Goal: Information Seeking & Learning: Learn about a topic

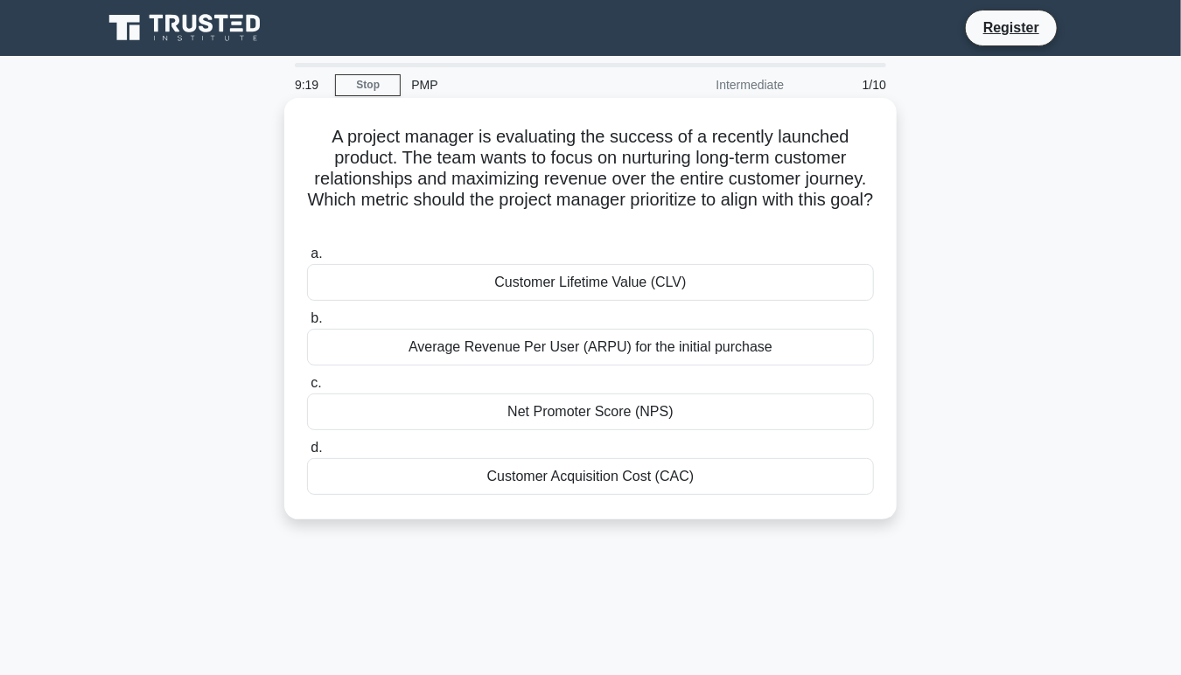
click at [562, 281] on div "Customer Lifetime Value (CLV)" at bounding box center [590, 282] width 567 height 37
click at [307, 260] on input "a. Customer Lifetime Value (CLV)" at bounding box center [307, 253] width 0 height 11
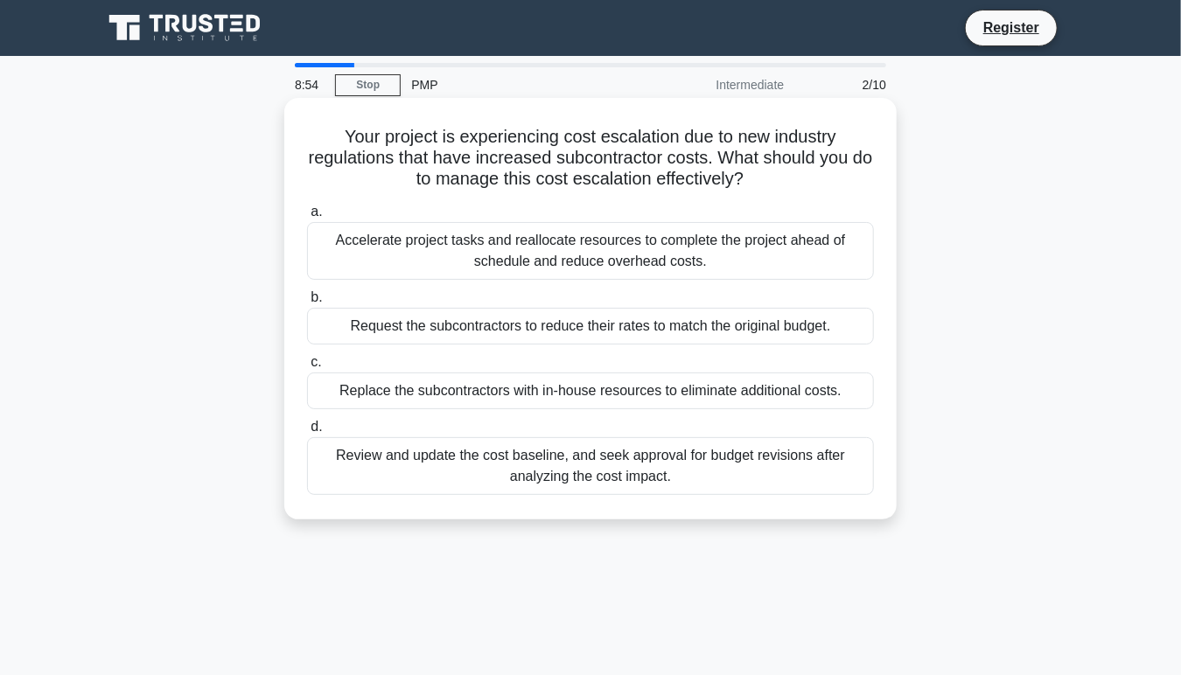
click at [566, 471] on div "Review and update the cost baseline, and seek approval for budget revisions aft…" at bounding box center [590, 466] width 567 height 58
click at [307, 433] on input "d. Review and update the cost baseline, and seek approval for budget revisions …" at bounding box center [307, 427] width 0 height 11
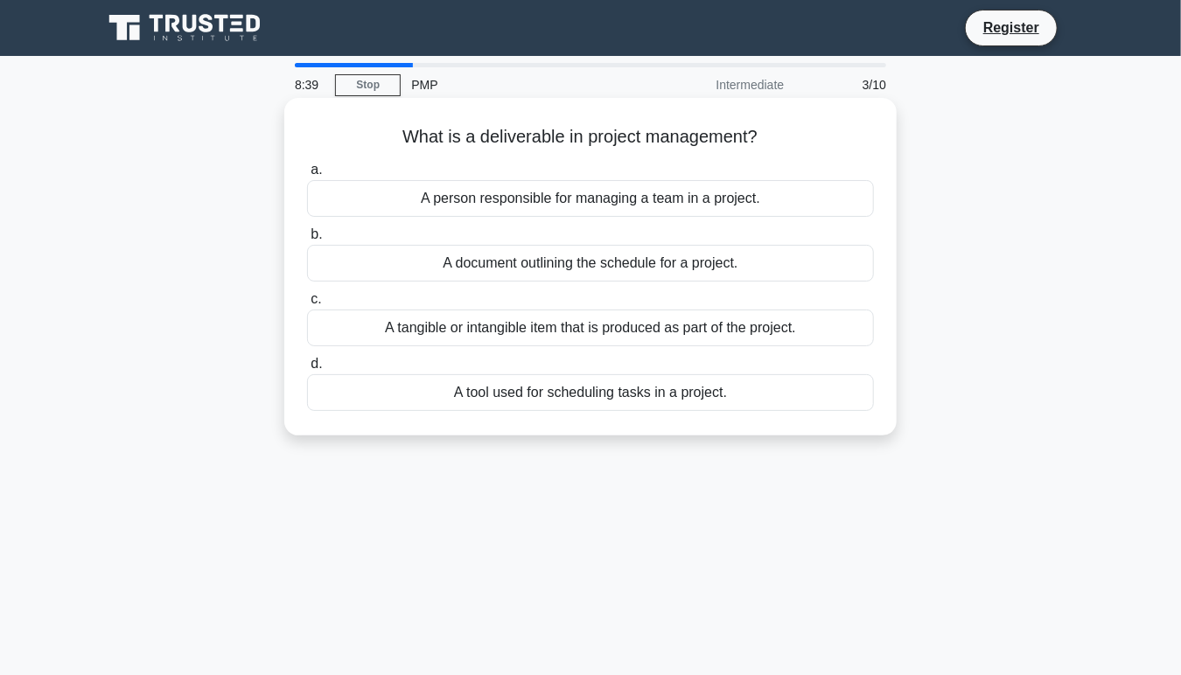
click at [568, 318] on div "A tangible or intangible item that is produced as part of the project." at bounding box center [590, 328] width 567 height 37
click at [307, 305] on input "c. A tangible or intangible item that is produced as part of the project." at bounding box center [307, 299] width 0 height 11
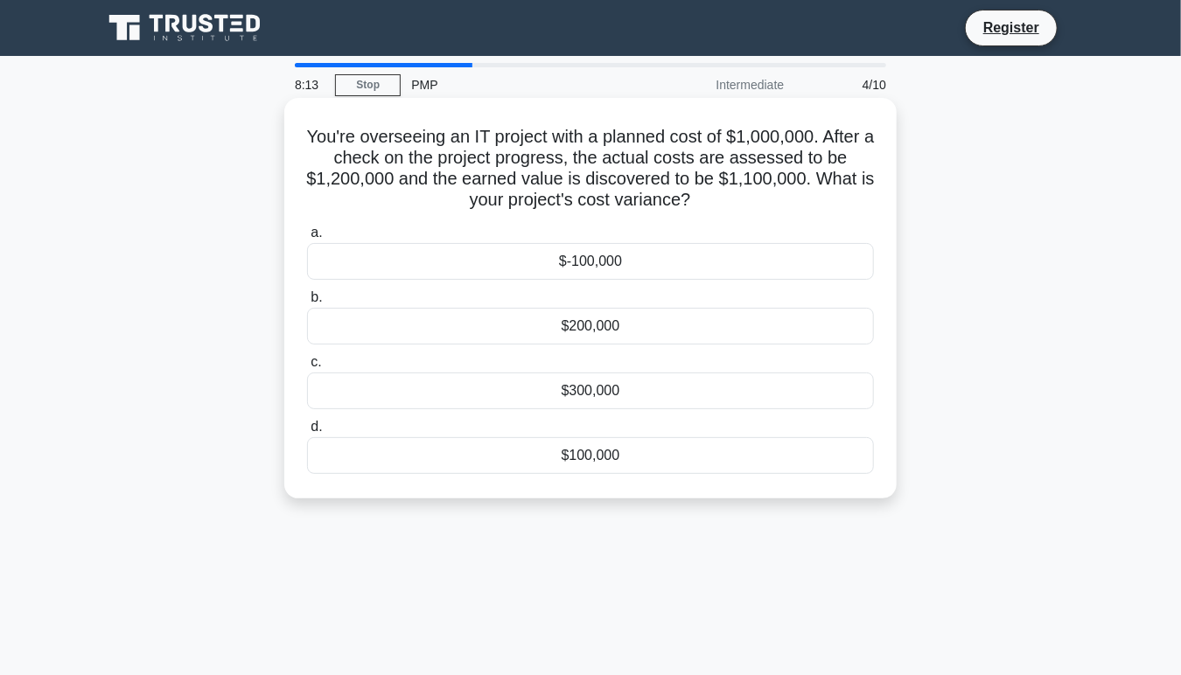
click at [622, 262] on div "$-100,000" at bounding box center [590, 261] width 567 height 37
click at [307, 239] on input "a. $-100,000" at bounding box center [307, 232] width 0 height 11
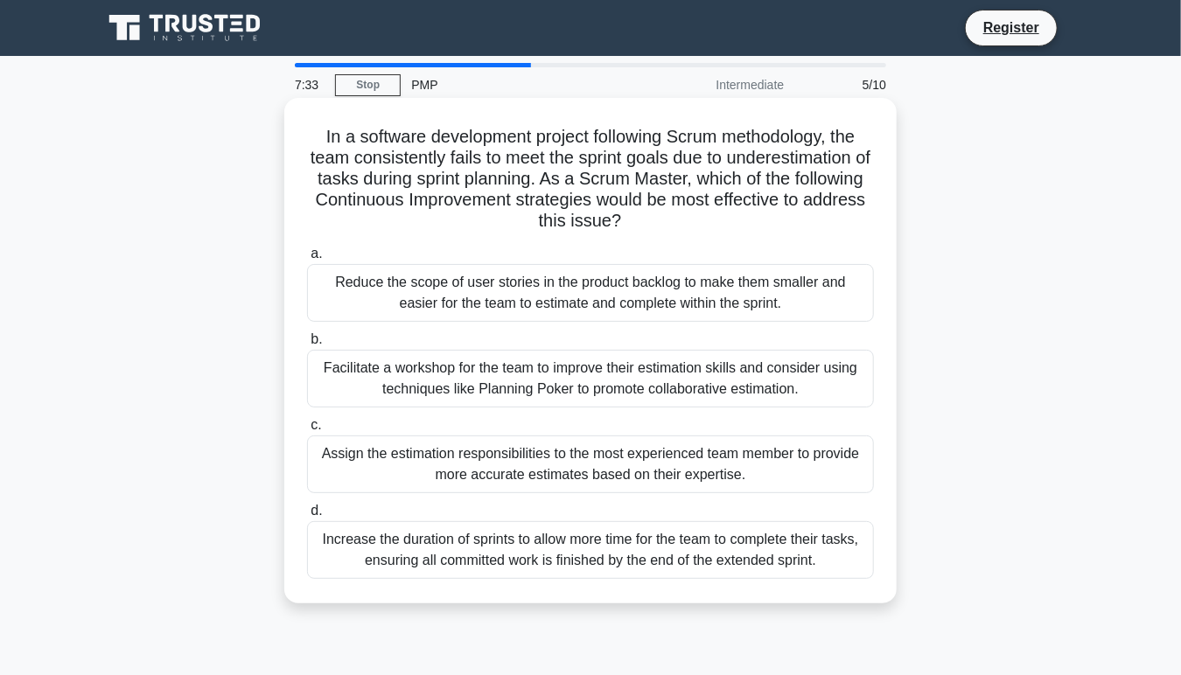
click at [637, 368] on div "Facilitate a workshop for the team to improve their estimation skills and consi…" at bounding box center [590, 379] width 567 height 58
click at [307, 346] on input "b. Facilitate a workshop for the team to improve their estimation skills and co…" at bounding box center [307, 339] width 0 height 11
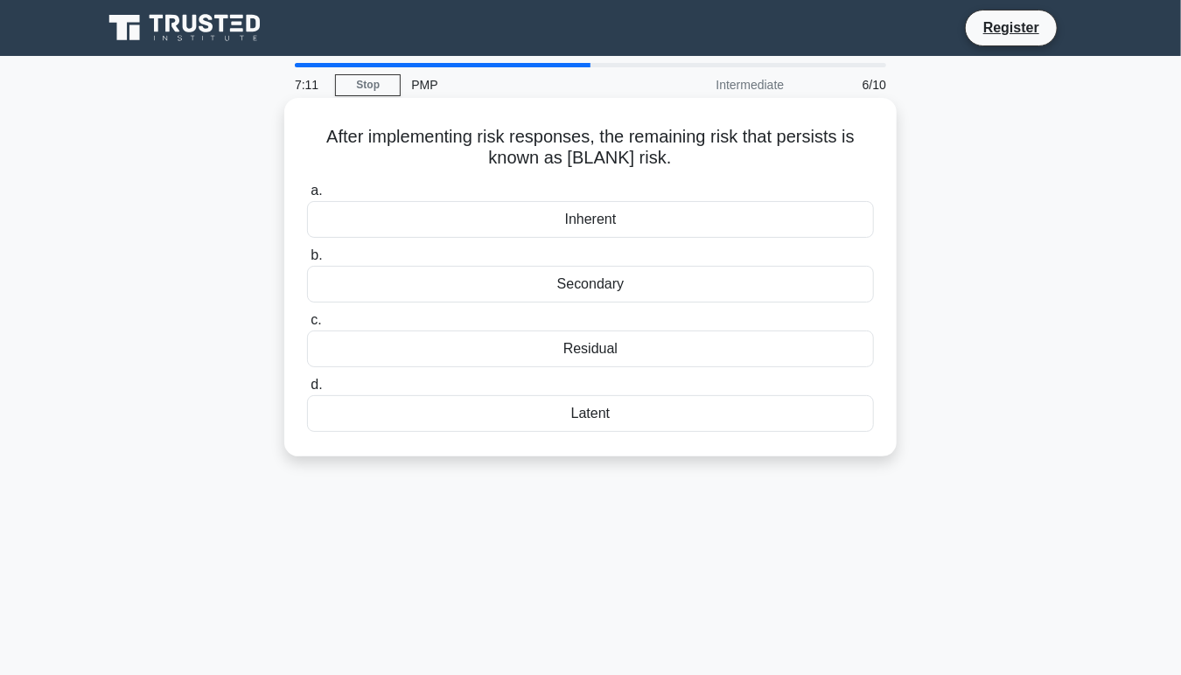
click at [590, 348] on div "Residual" at bounding box center [590, 349] width 567 height 37
click at [307, 326] on input "c. Residual" at bounding box center [307, 320] width 0 height 11
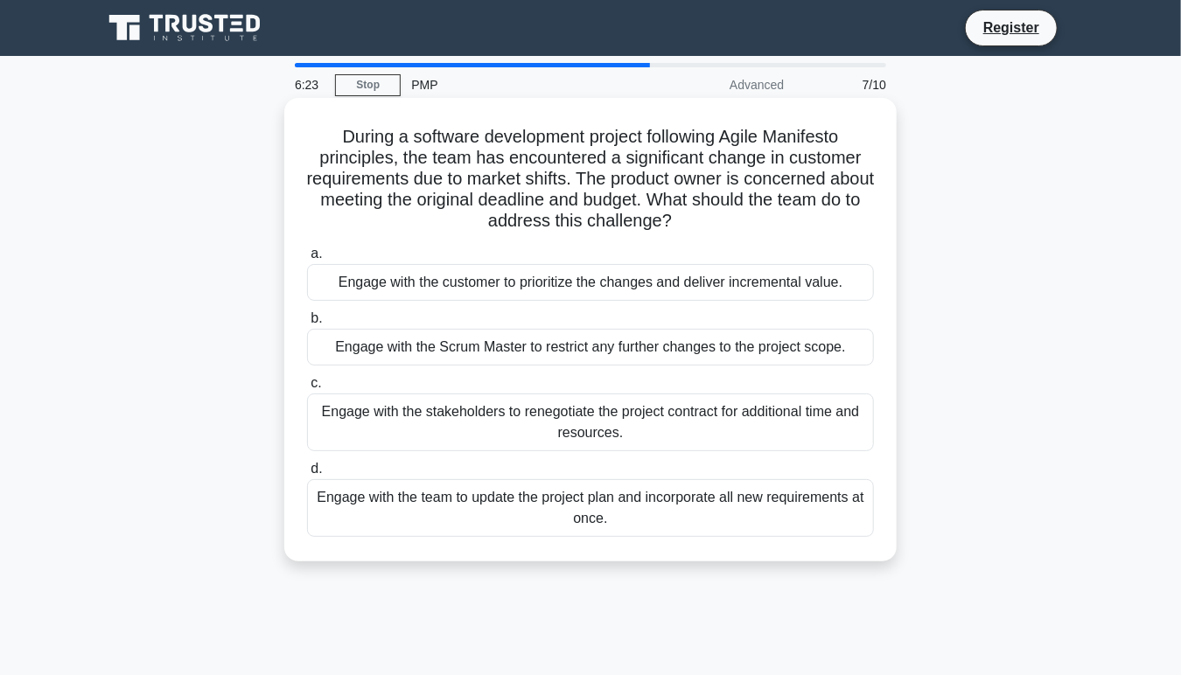
click at [604, 413] on div "Engage with the stakeholders to renegotiate the project contract for additional…" at bounding box center [590, 423] width 567 height 58
click at [307, 389] on input "c. Engage with the stakeholders to renegotiate the project contract for additio…" at bounding box center [307, 383] width 0 height 11
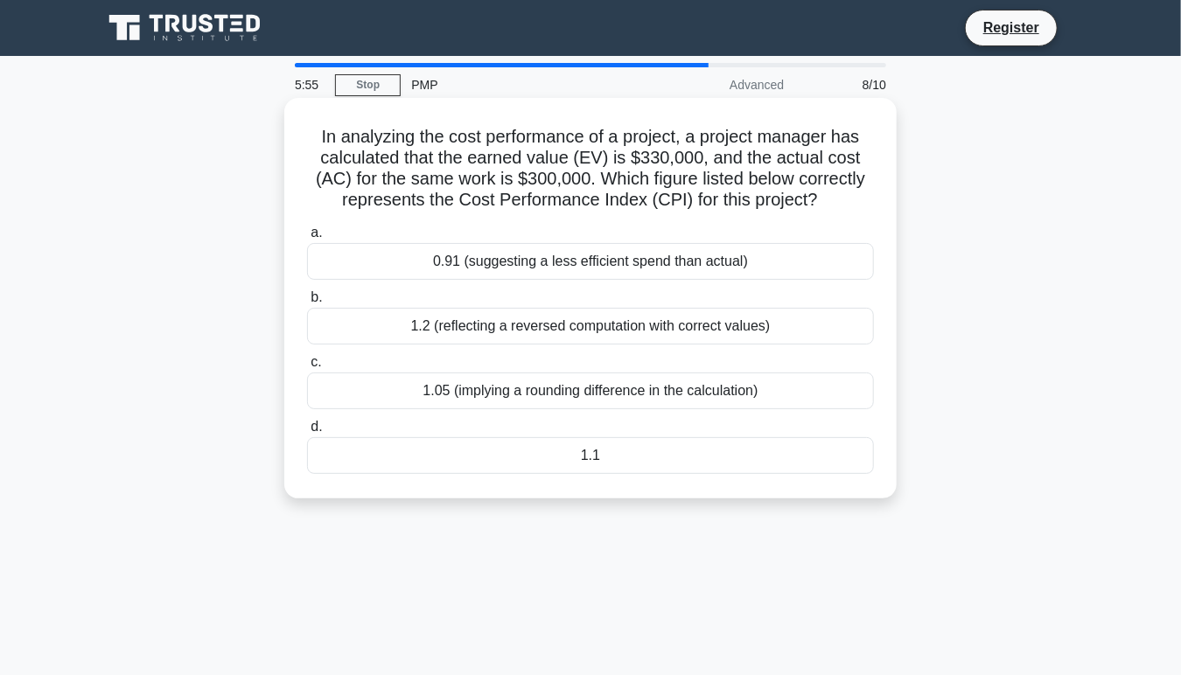
click at [418, 464] on div "1.1" at bounding box center [590, 455] width 567 height 37
click at [307, 433] on input "d. 1.1" at bounding box center [307, 427] width 0 height 11
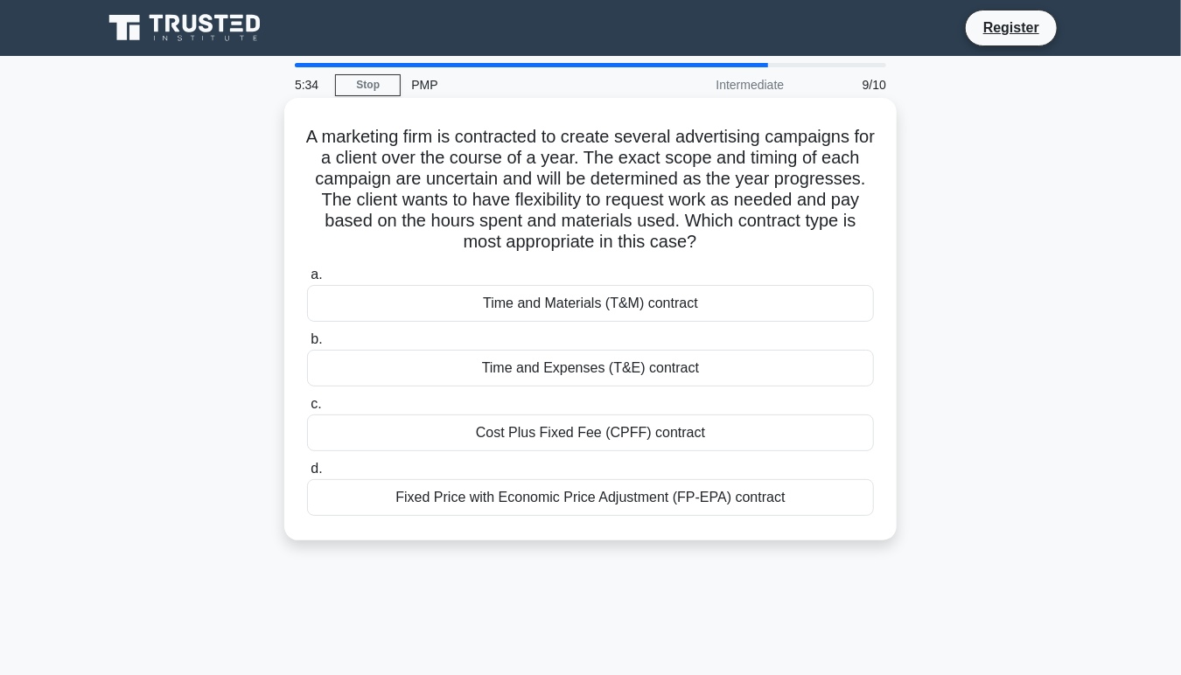
click at [622, 311] on div "Time and Materials (T&M) contract" at bounding box center [590, 303] width 567 height 37
click at [307, 281] on input "a. Time and Materials (T&M) contract" at bounding box center [307, 274] width 0 height 11
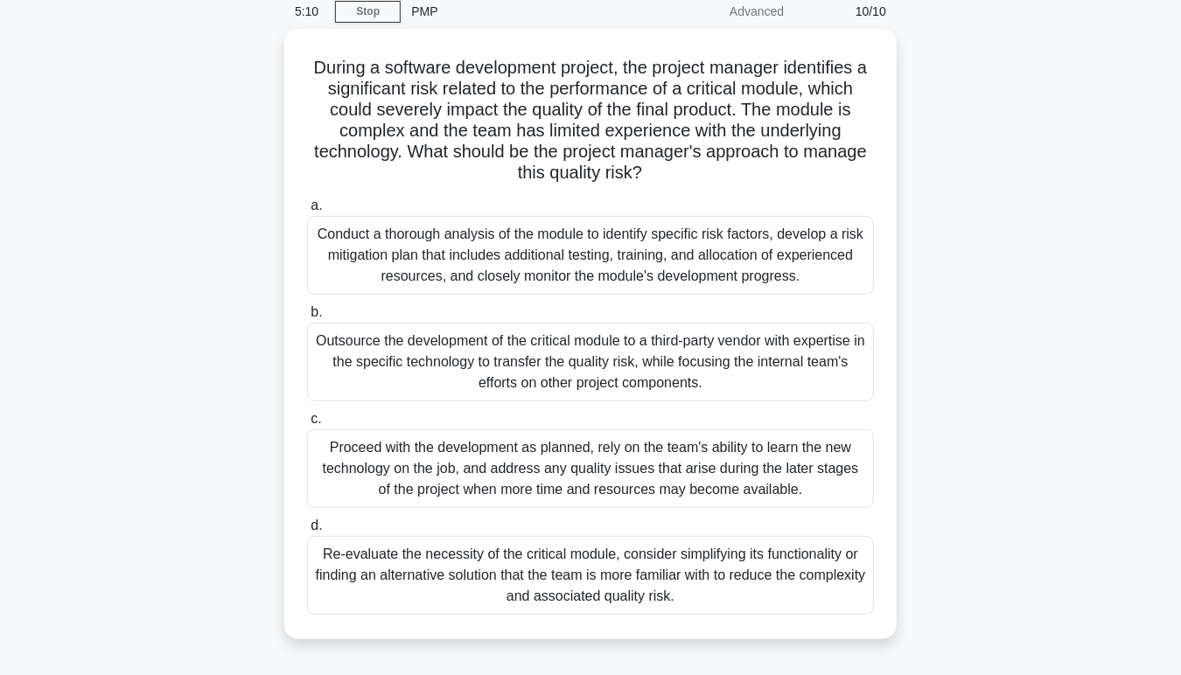
scroll to position [79, 0]
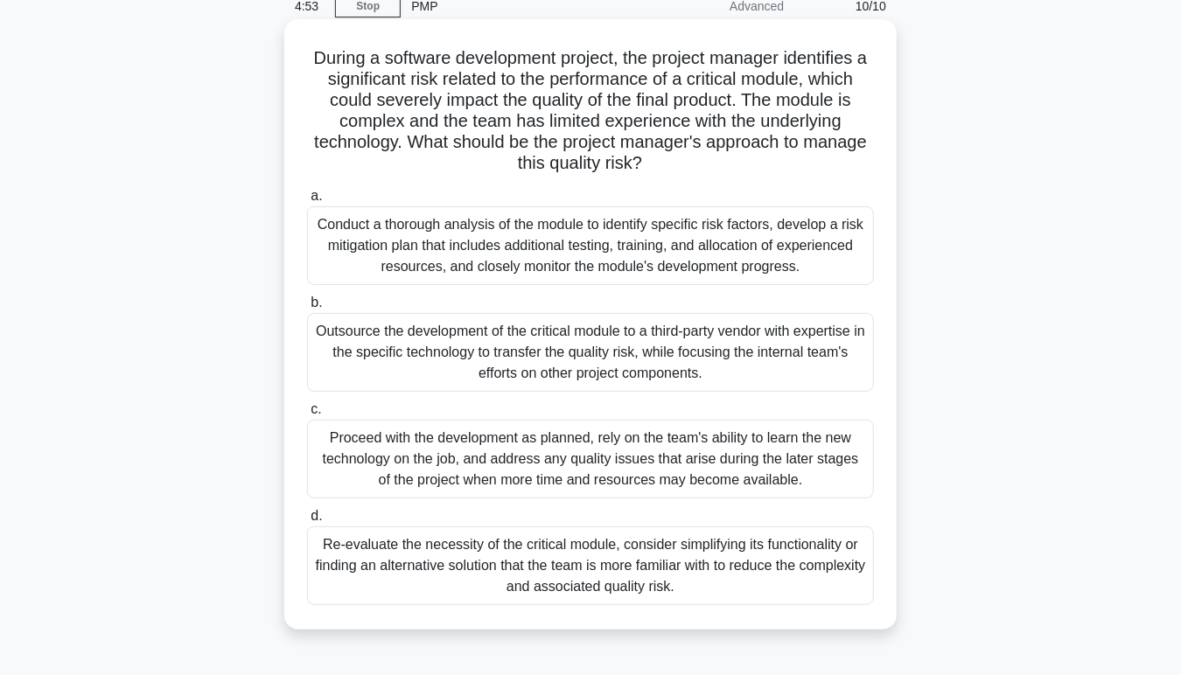
click at [525, 356] on div "Outsource the development of the critical module to a third-party vendor with e…" at bounding box center [590, 352] width 567 height 79
click at [307, 309] on input "b. Outsource the development of the critical module to a third-party vendor wit…" at bounding box center [307, 302] width 0 height 11
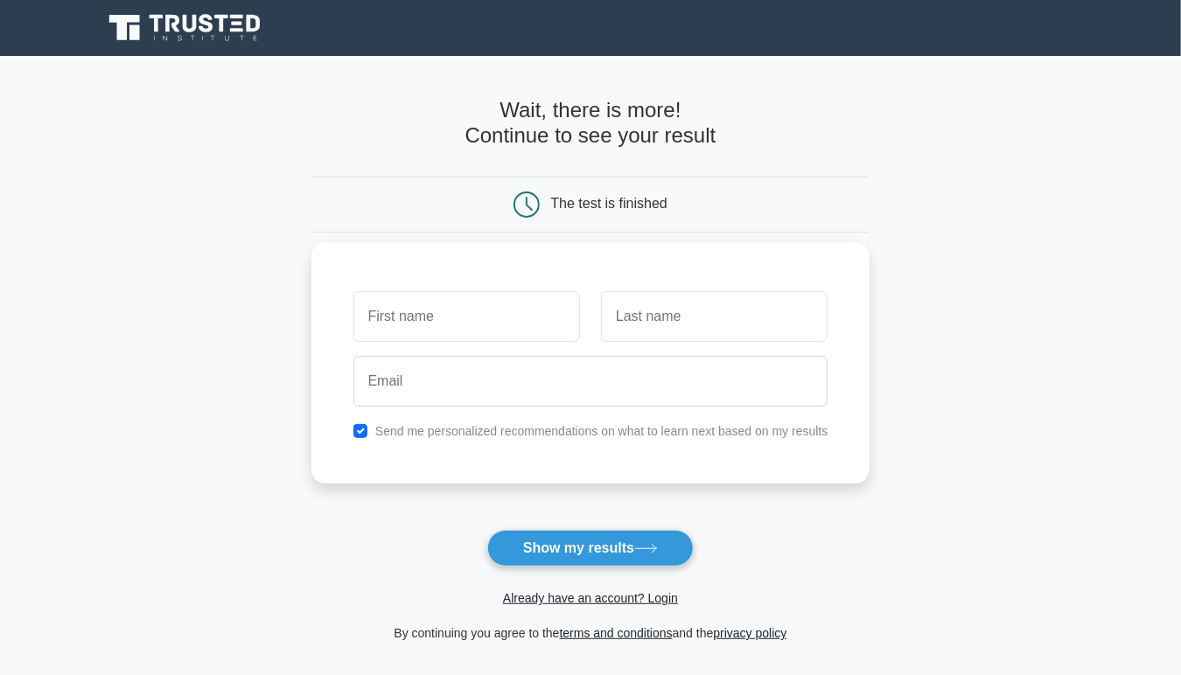
click at [469, 311] on input "text" at bounding box center [466, 316] width 227 height 51
type input "[PERSON_NAME]"
click at [678, 314] on input "text" at bounding box center [714, 316] width 227 height 51
type input "Mir"
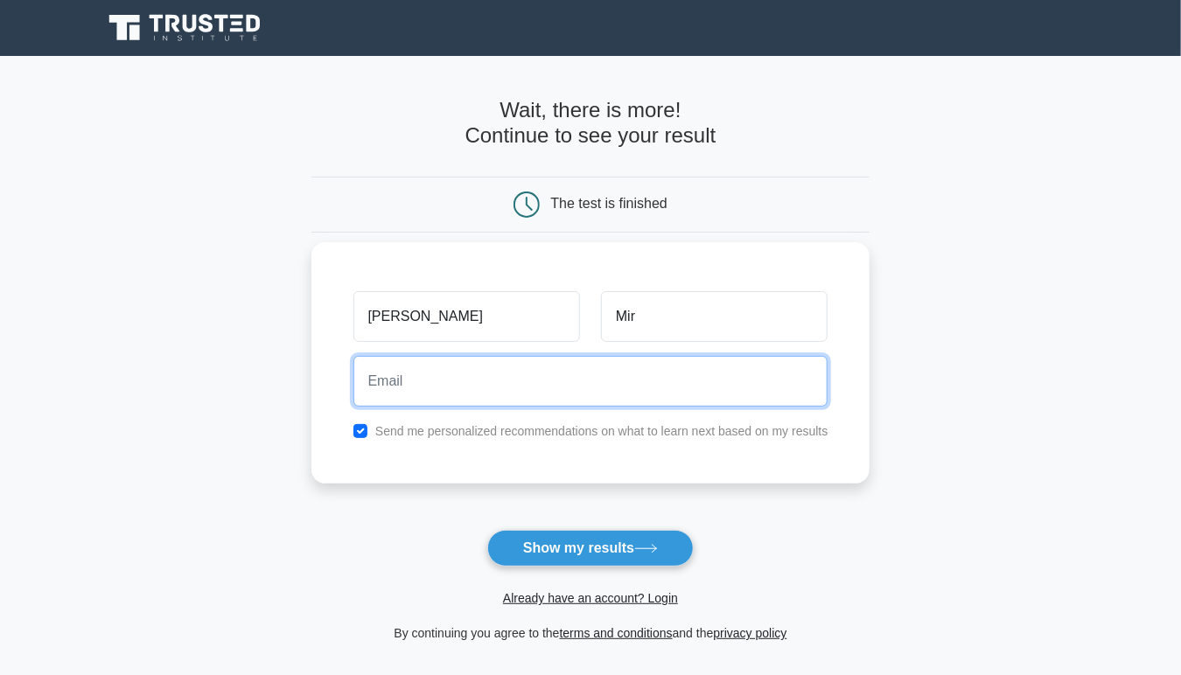
click at [569, 375] on input "email" at bounding box center [590, 381] width 475 height 51
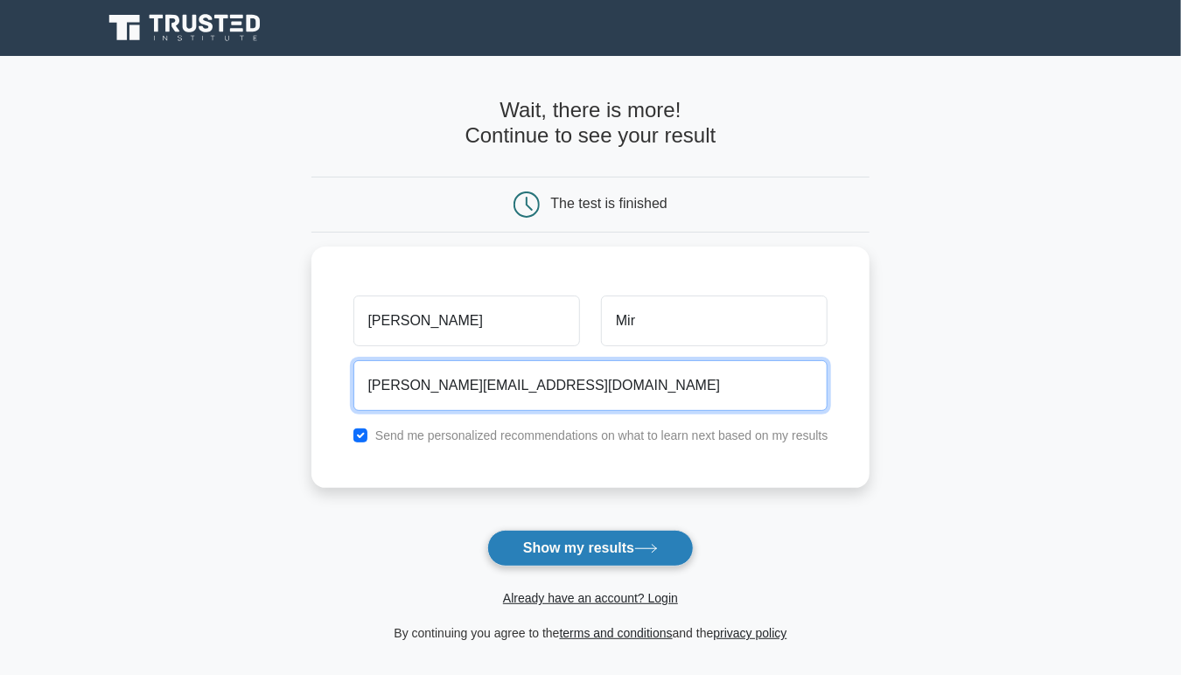
type input "[PERSON_NAME][EMAIL_ADDRESS][DOMAIN_NAME]"
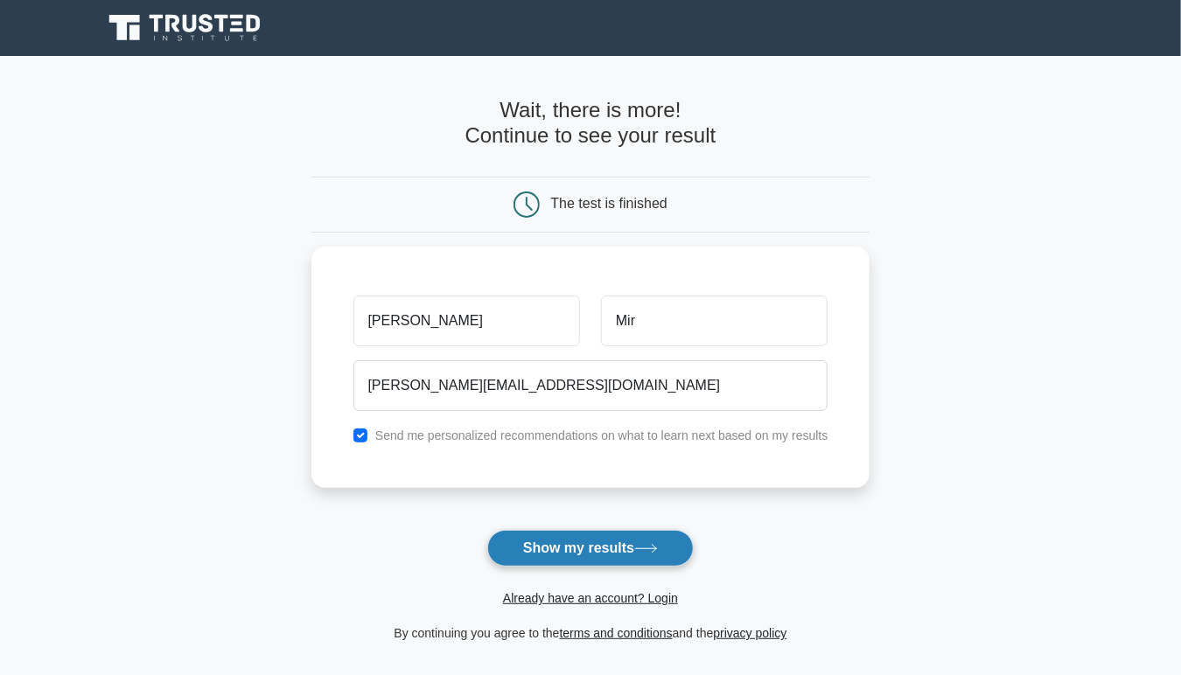
click at [546, 562] on button "Show my results" at bounding box center [590, 548] width 206 height 37
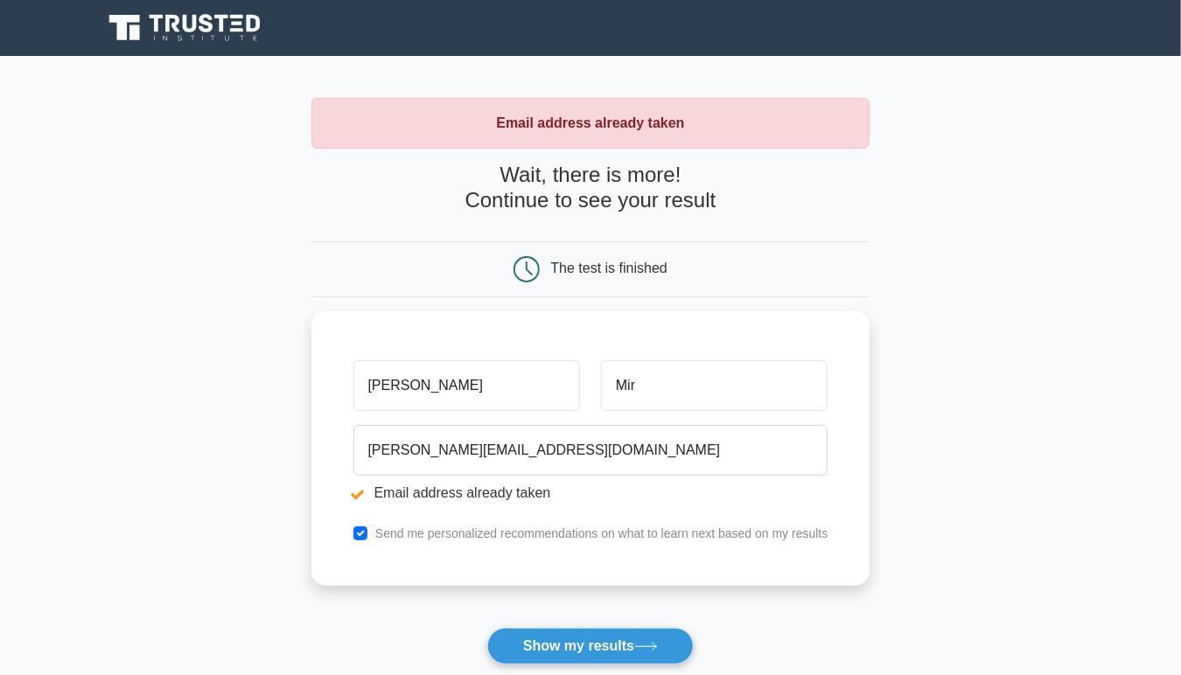
scroll to position [301, 0]
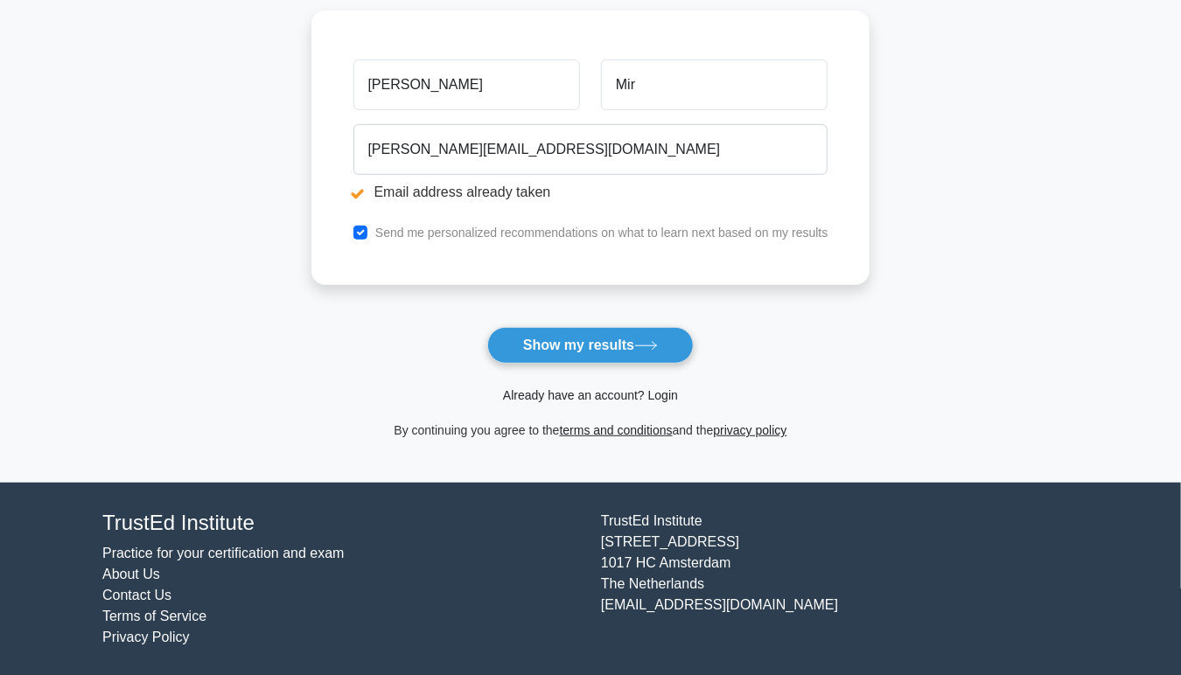
click at [575, 397] on link "Already have an account? Login" at bounding box center [590, 395] width 175 height 14
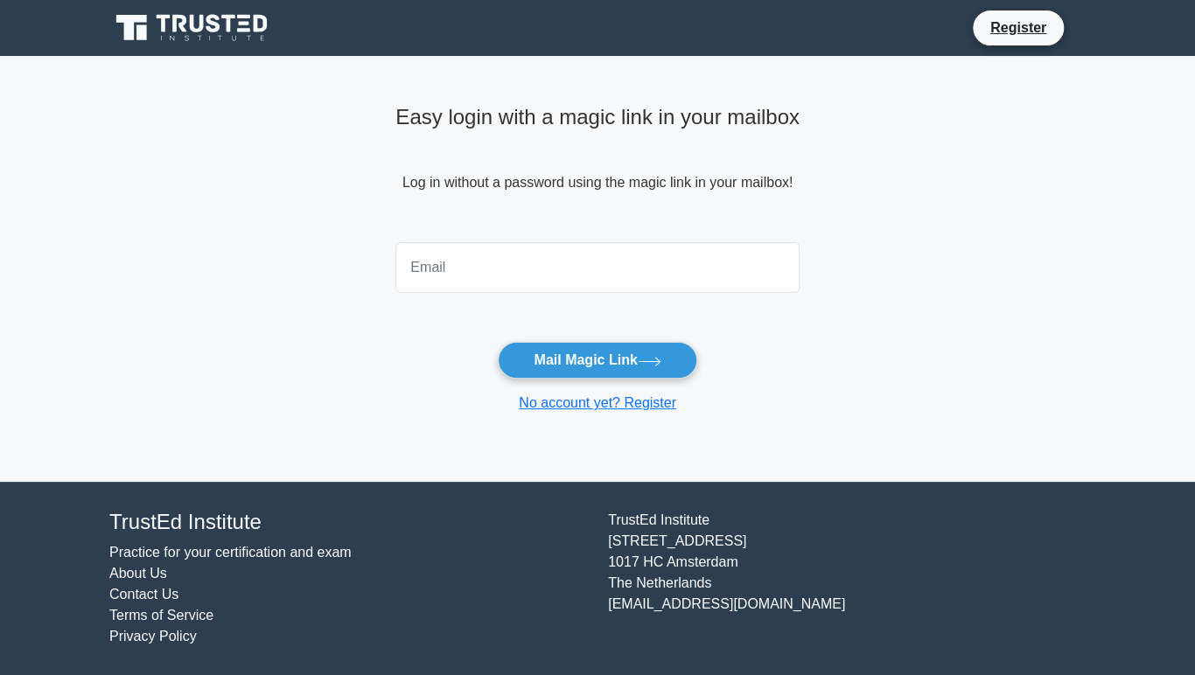
click at [489, 268] on input "email" at bounding box center [597, 267] width 404 height 51
type input "mudasir.mir2010@gmail.com"
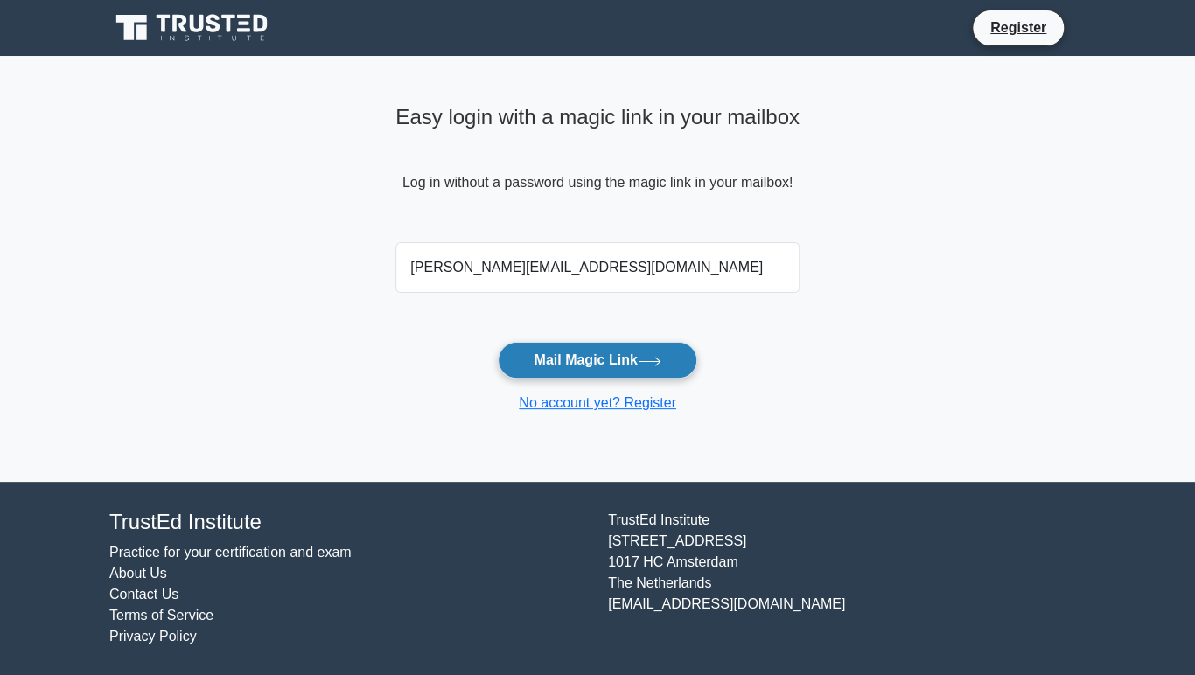
click at [574, 356] on button "Mail Magic Link" at bounding box center [597, 360] width 199 height 37
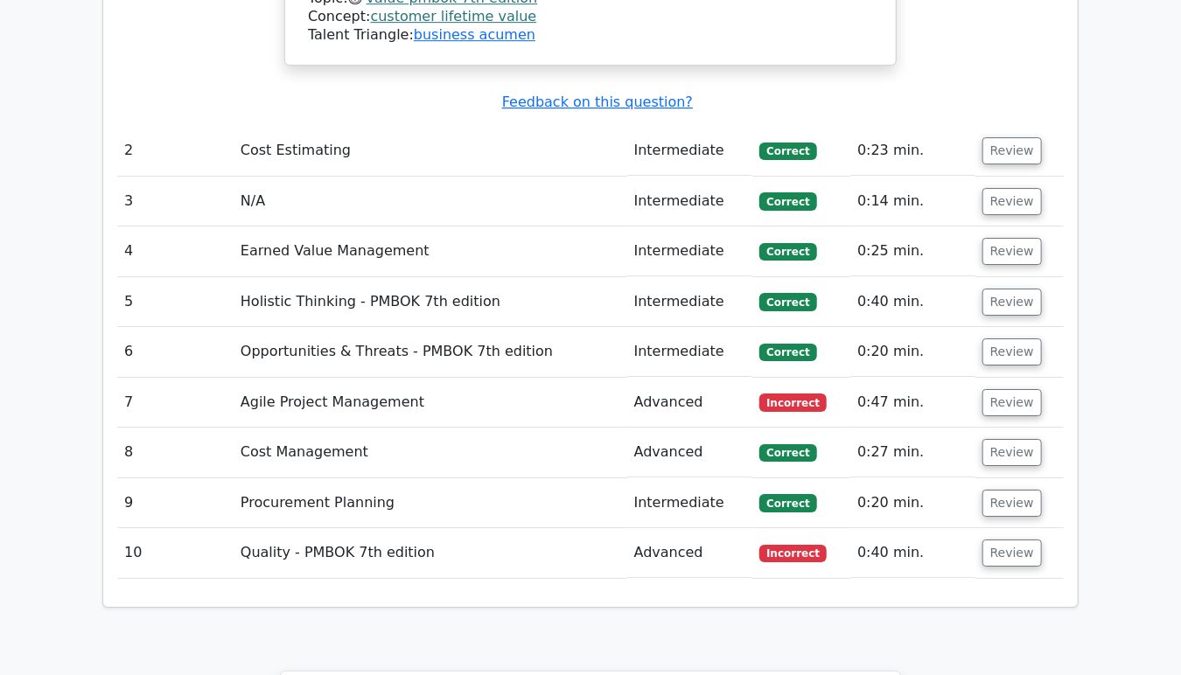
scroll to position [2545, 0]
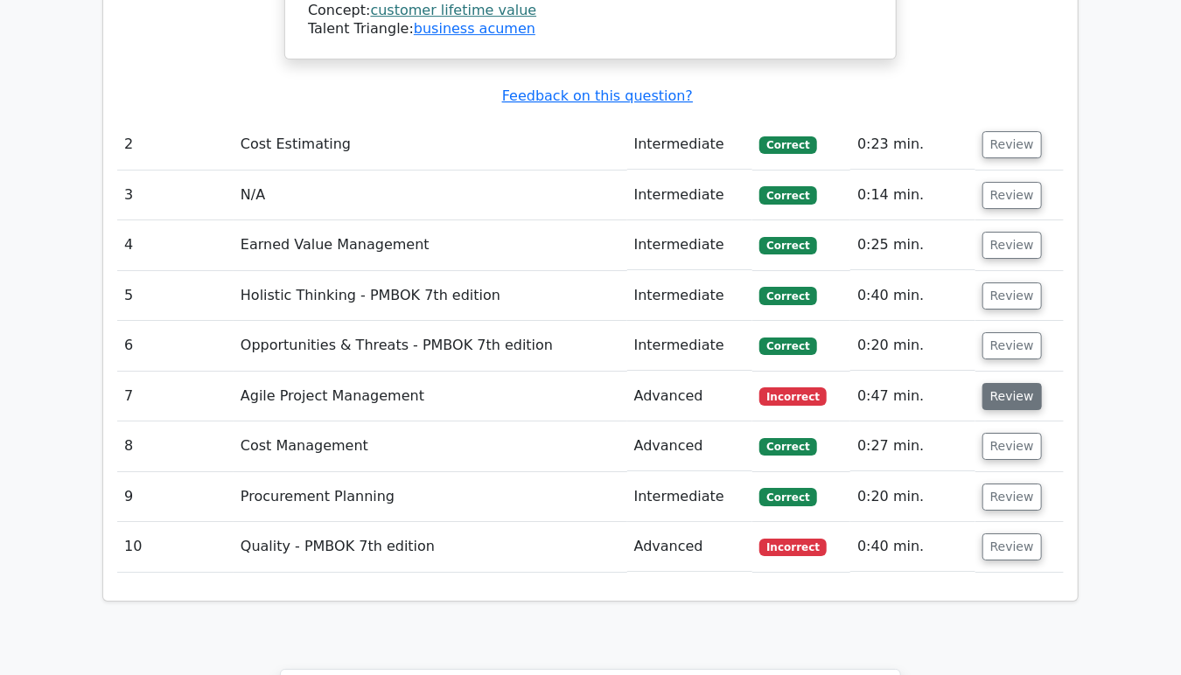
click at [1009, 383] on button "Review" at bounding box center [1011, 396] width 59 height 27
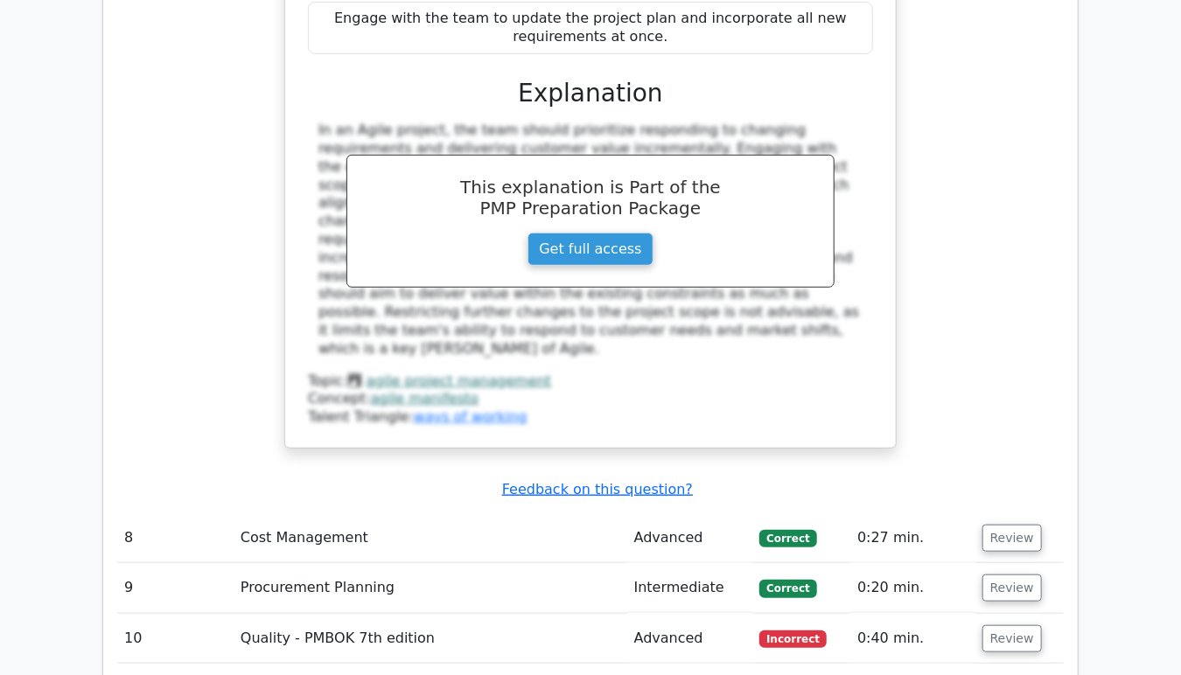
scroll to position [3383, 0]
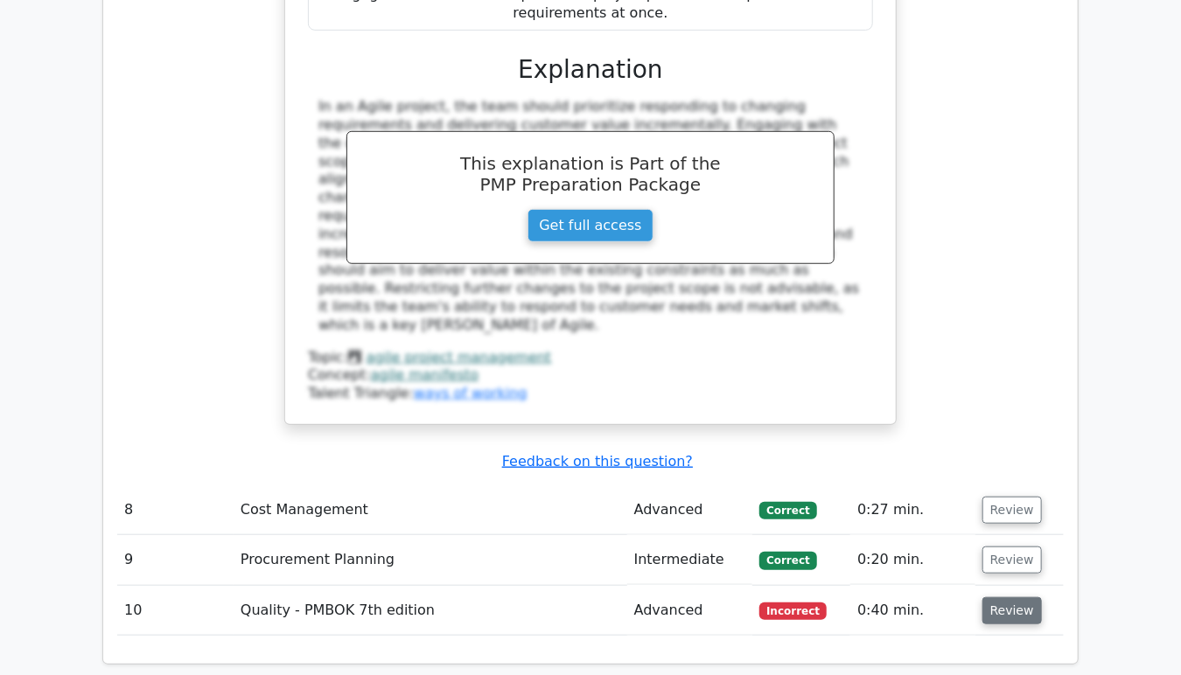
click at [1003, 597] on button "Review" at bounding box center [1011, 610] width 59 height 27
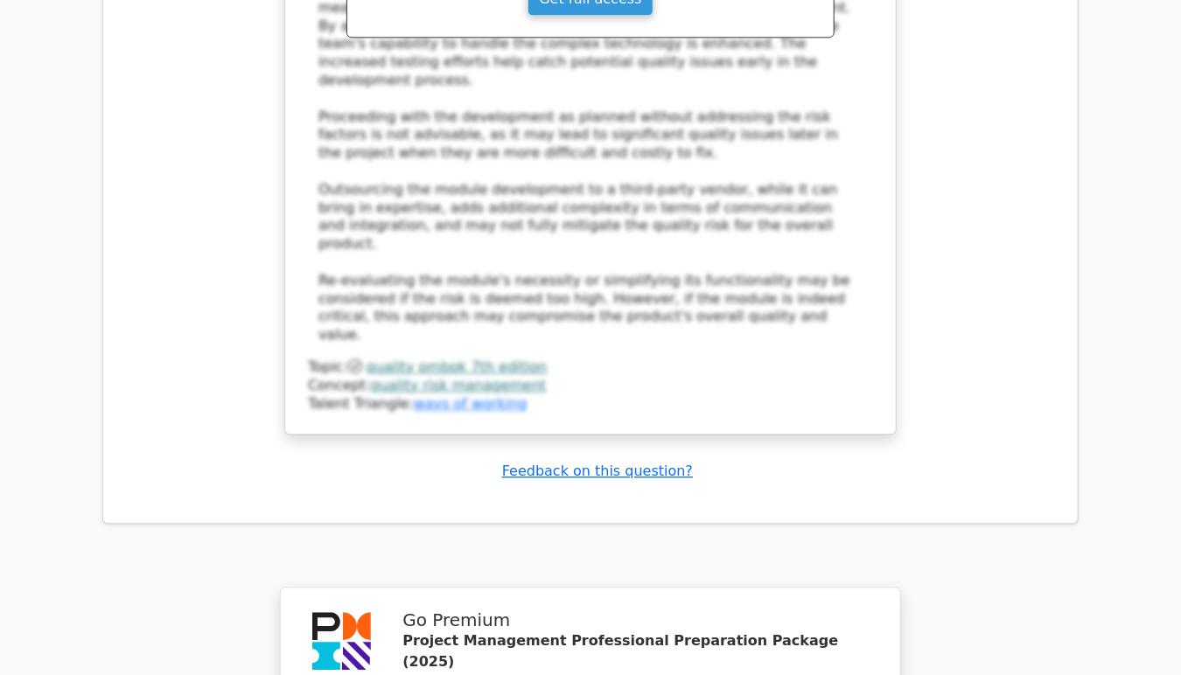
scroll to position [5171, 0]
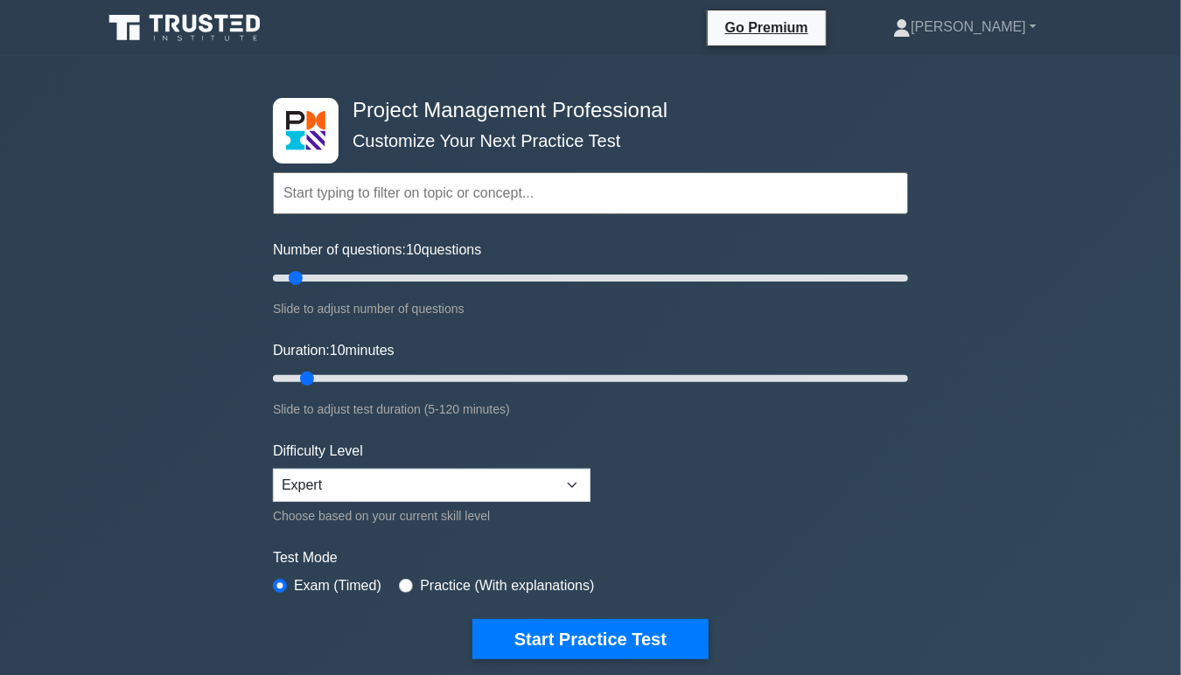
click at [385, 198] on input "text" at bounding box center [590, 193] width 635 height 42
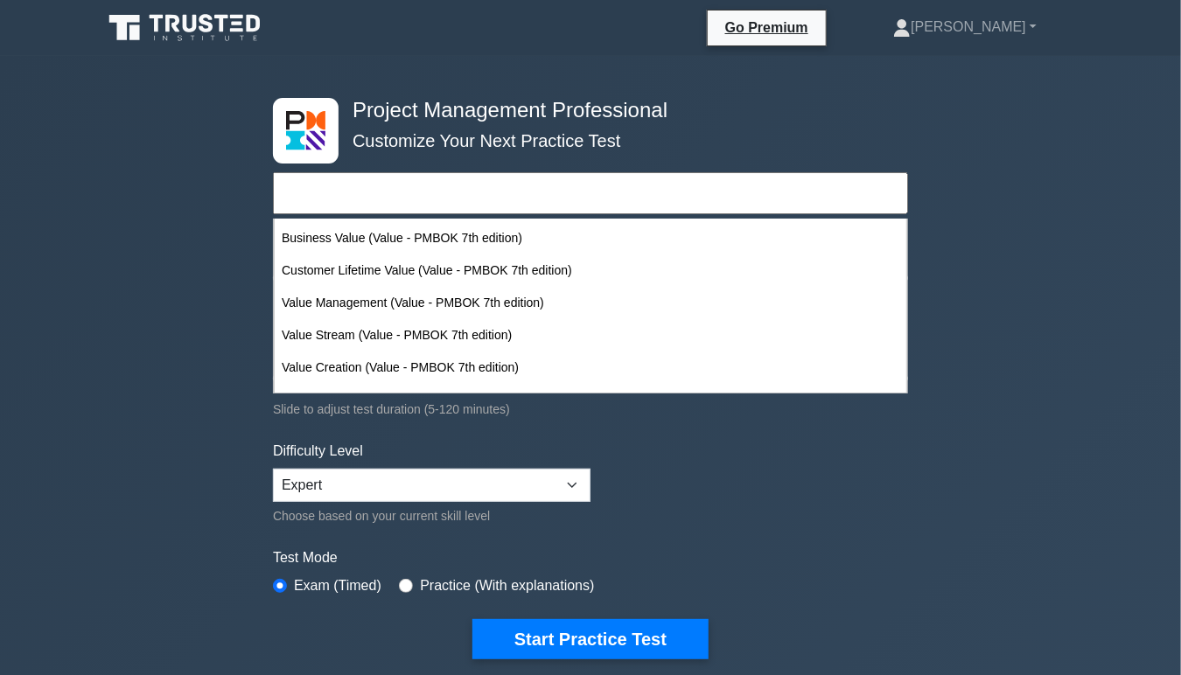
scroll to position [14522, 0]
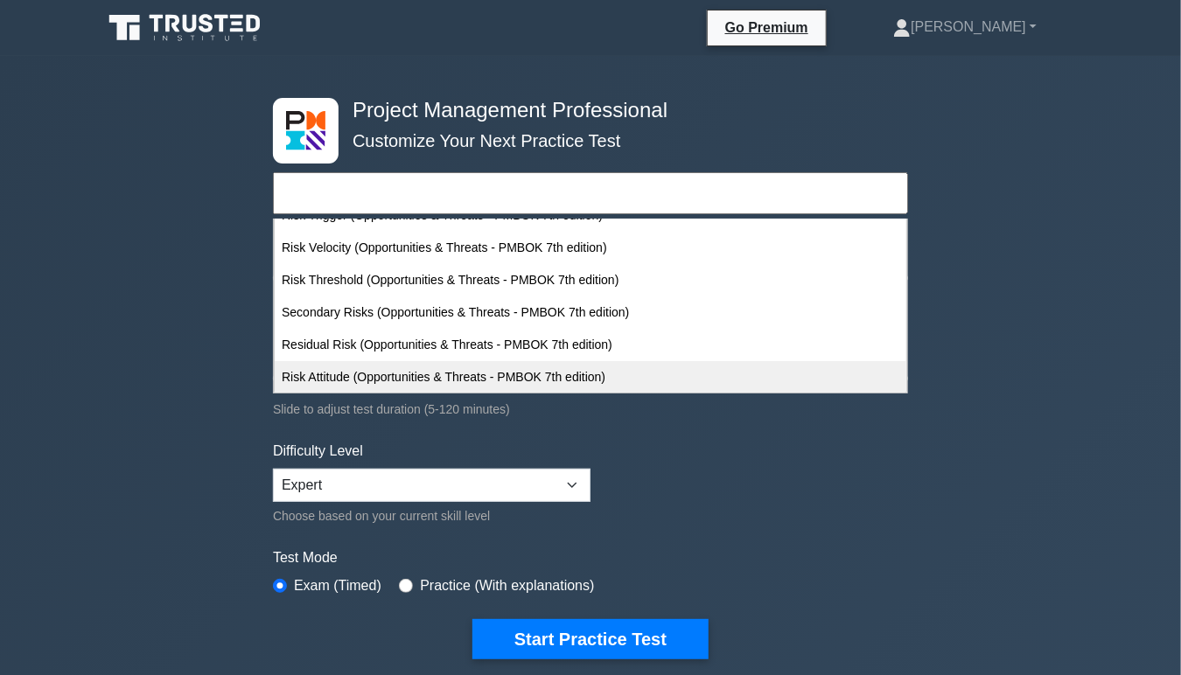
click at [519, 377] on div "Risk Attitude (Opportunities & Threats - PMBOK 7th edition)" at bounding box center [591, 377] width 632 height 32
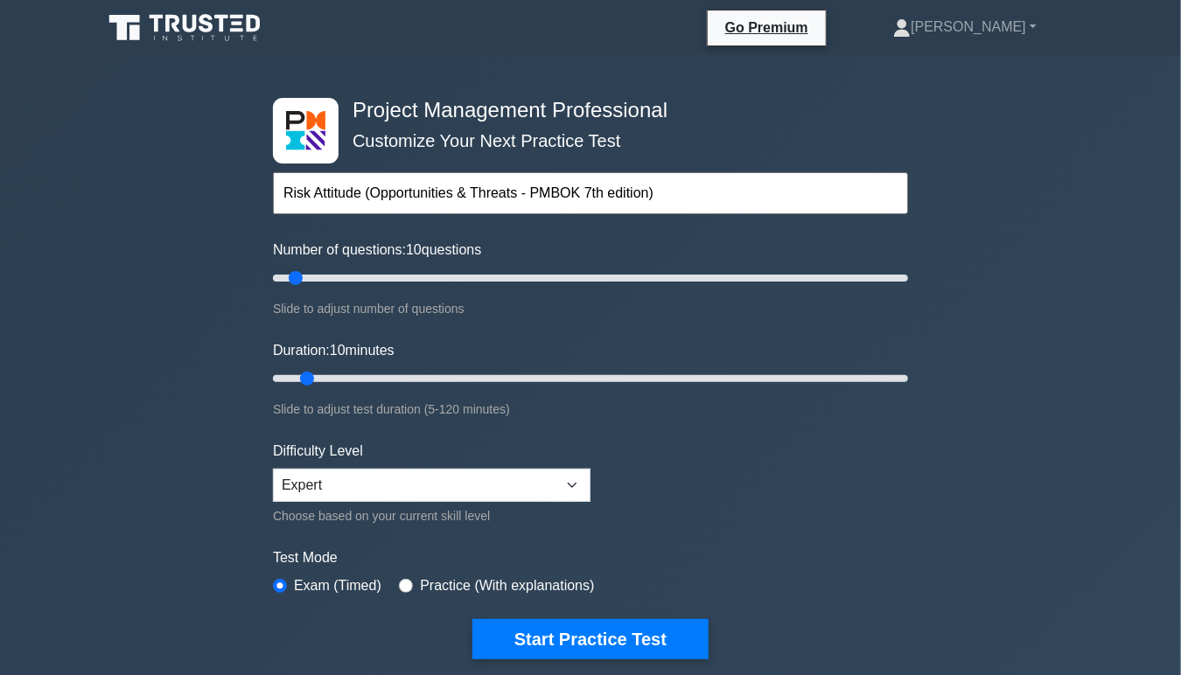
click at [660, 192] on input "Risk Attitude (Opportunities & Threats - PMBOK 7th edition)" at bounding box center [590, 193] width 635 height 42
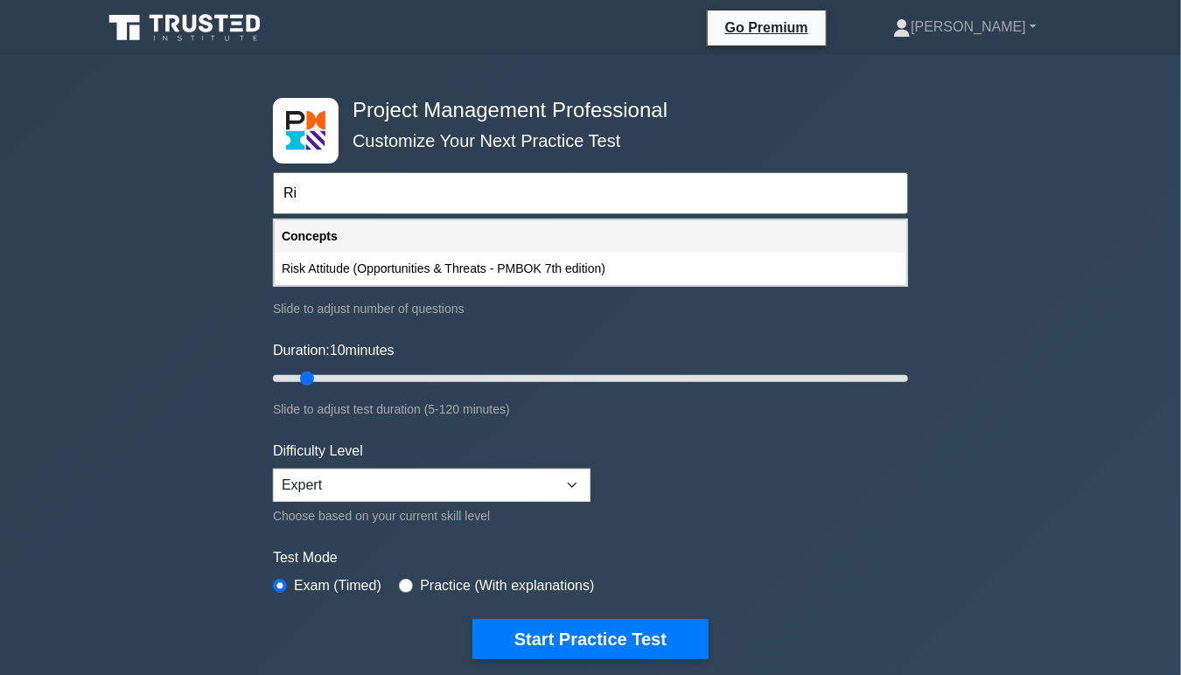
type input "R"
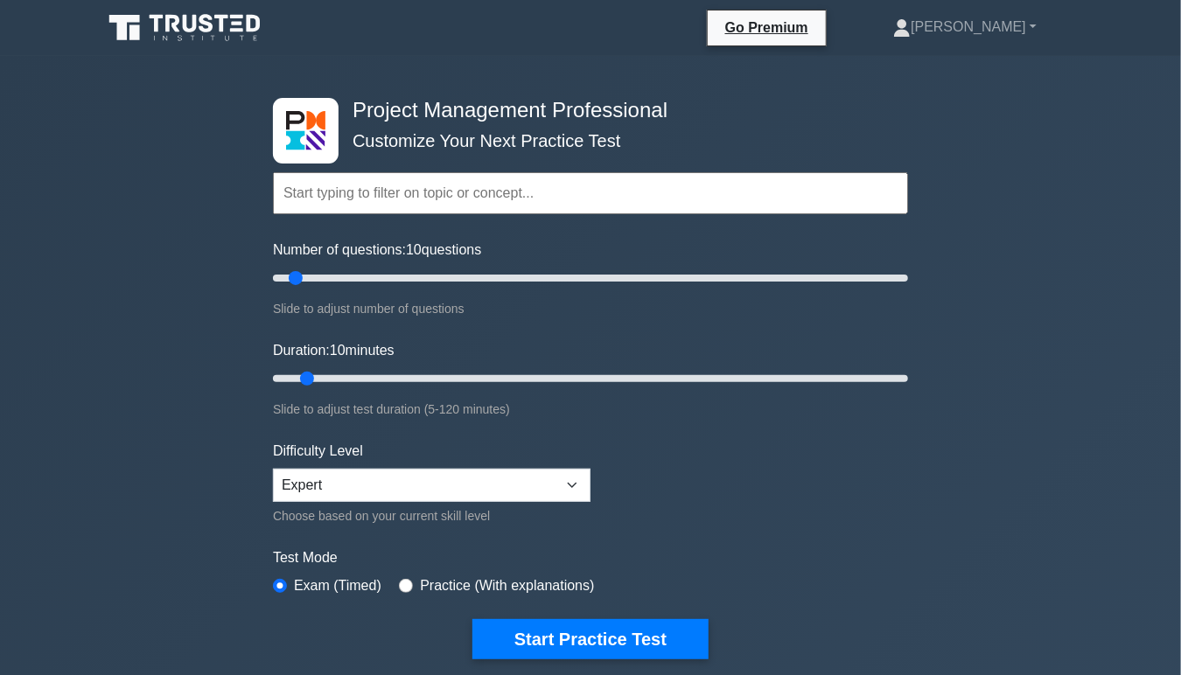
click at [490, 197] on input "text" at bounding box center [590, 193] width 635 height 42
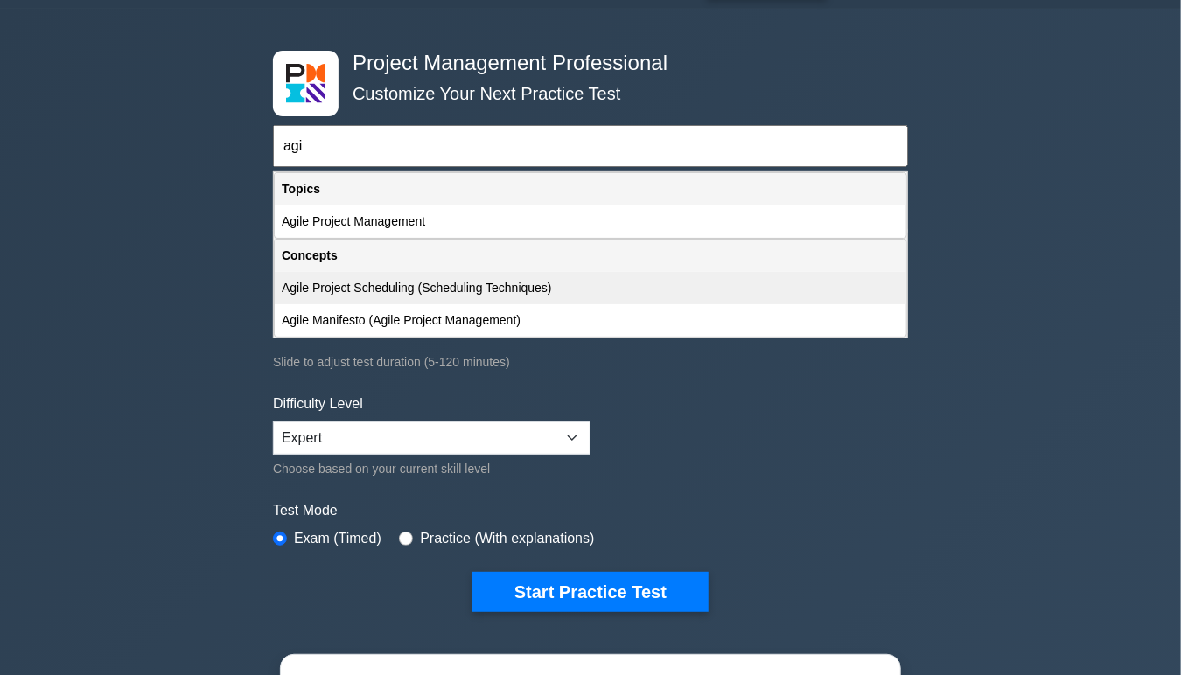
scroll to position [45, 0]
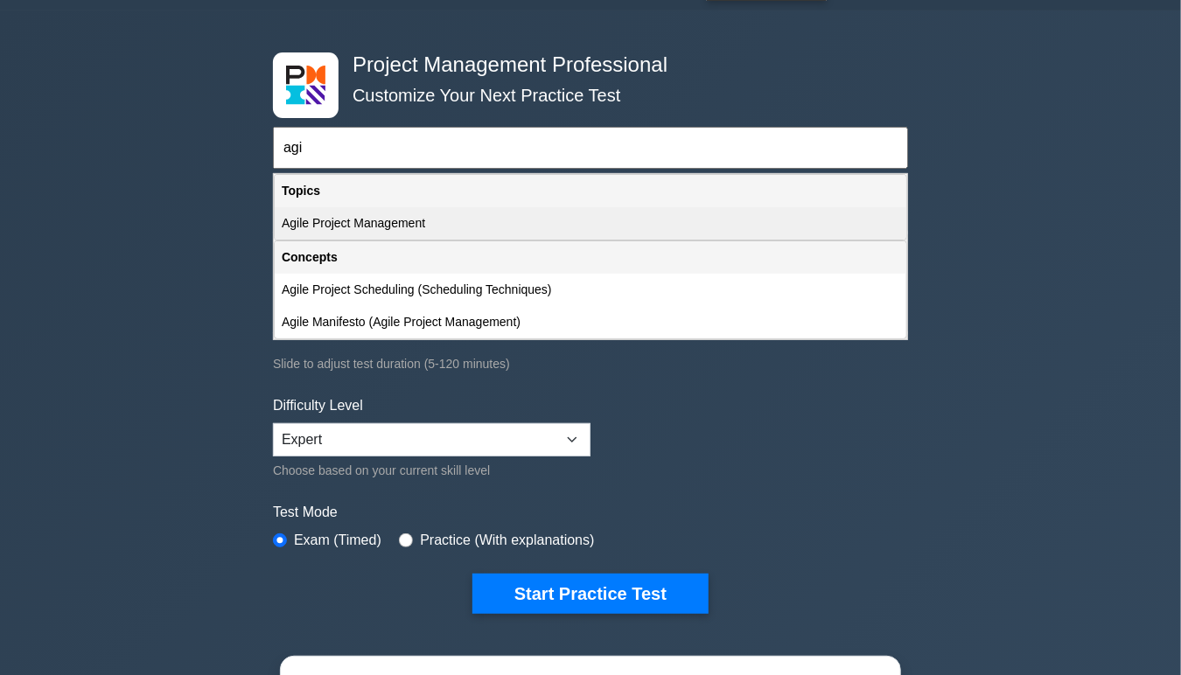
click at [363, 229] on div "Agile Project Management" at bounding box center [591, 223] width 632 height 32
type input "Agile Project Management"
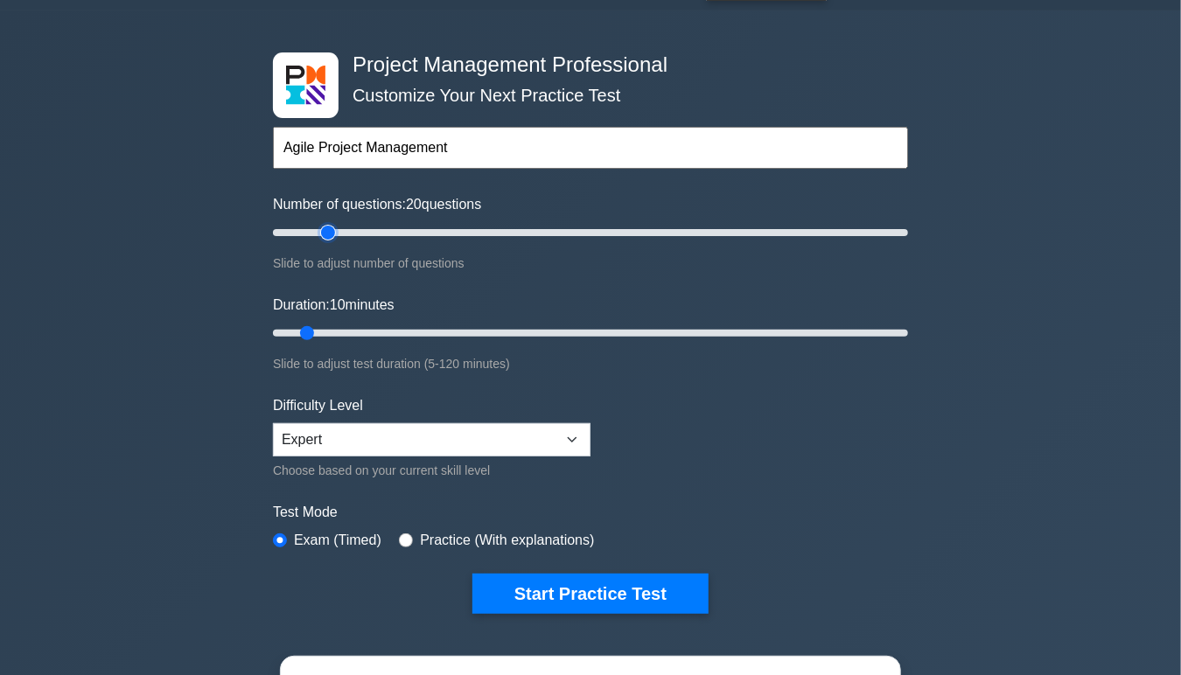
type input "20"
click at [333, 232] on input "Number of questions: 20 questions" at bounding box center [590, 232] width 635 height 21
type input "15"
click at [327, 332] on input "Duration: 15 minutes" at bounding box center [590, 333] width 635 height 21
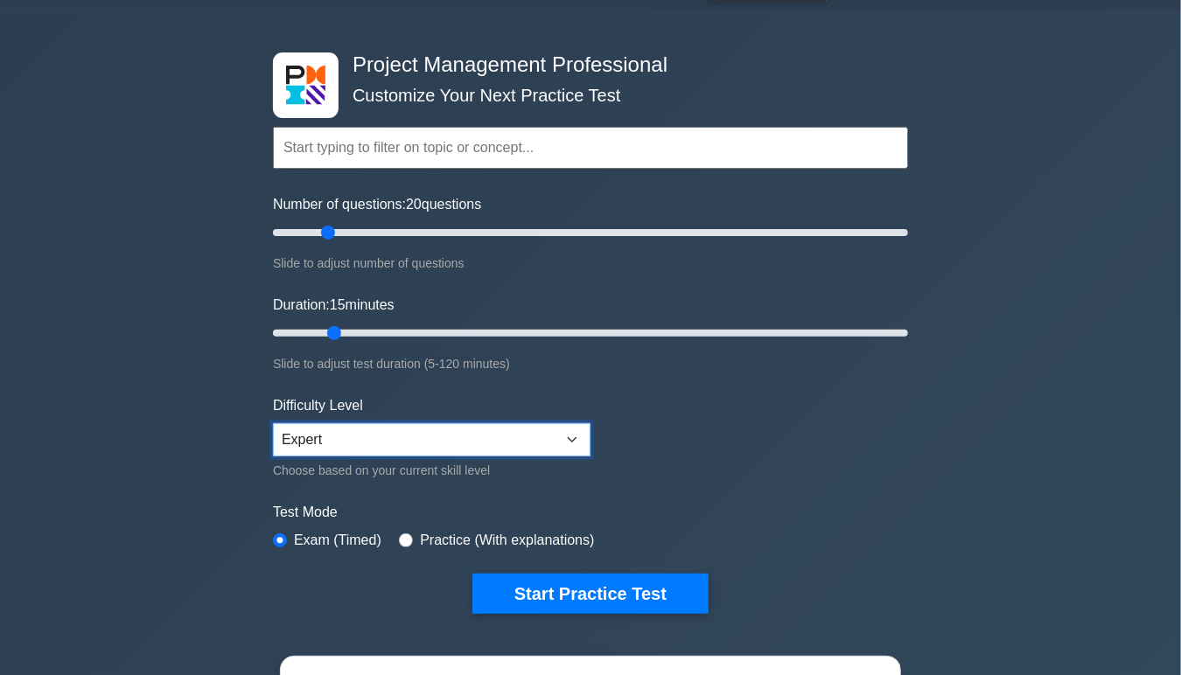
click at [423, 449] on select "Beginner Intermediate Expert" at bounding box center [432, 439] width 318 height 33
click at [273, 423] on select "Beginner Intermediate Expert" at bounding box center [432, 439] width 318 height 33
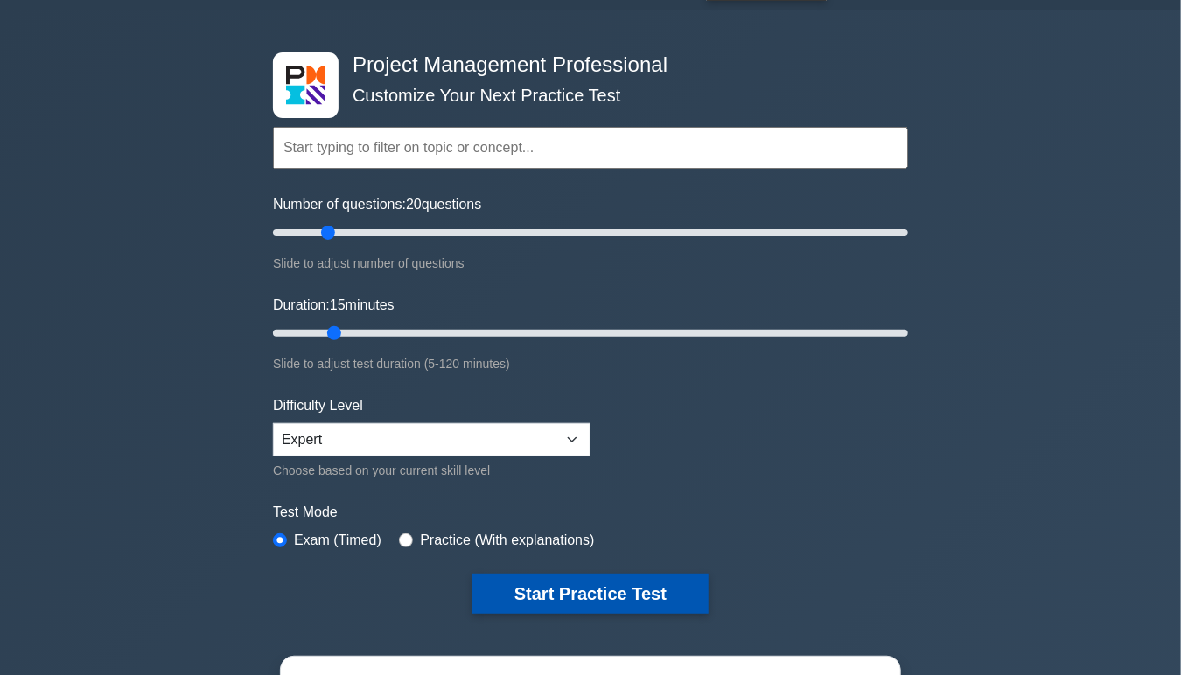
click at [565, 590] on button "Start Practice Test" at bounding box center [590, 594] width 236 height 40
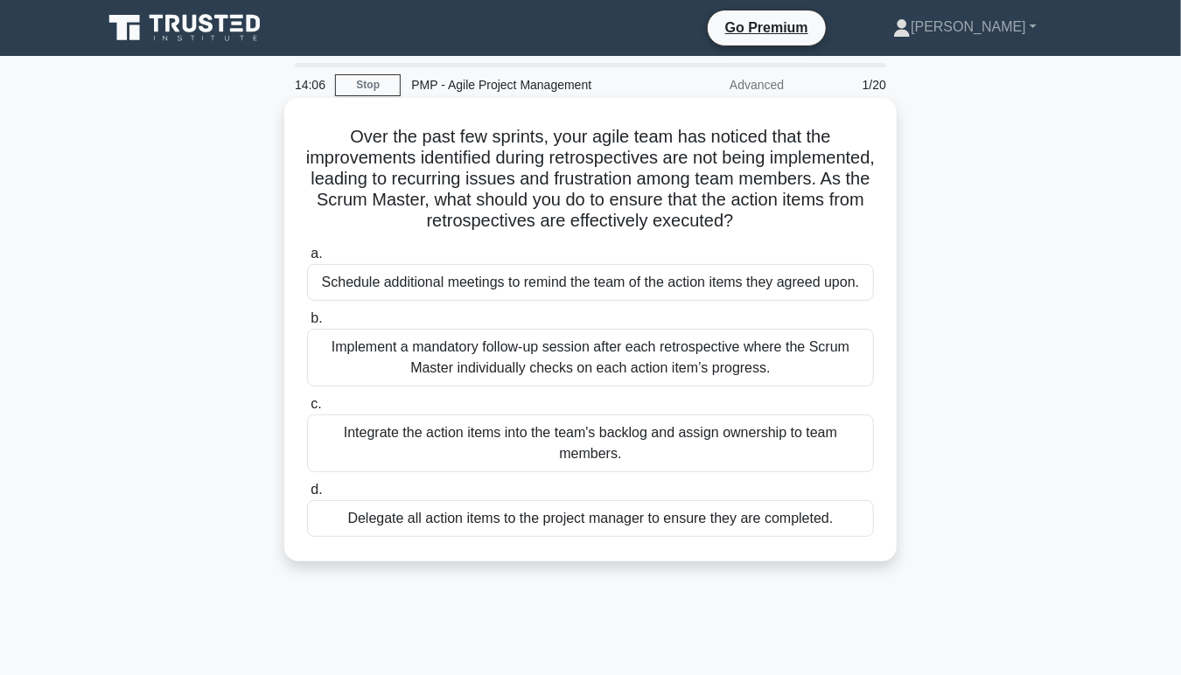
click at [563, 448] on div "Integrate the action items into the team's backlog and assign ownership to team…" at bounding box center [590, 444] width 567 height 58
click at [307, 410] on input "c. Integrate the action items into the team's backlog and assign ownership to t…" at bounding box center [307, 404] width 0 height 11
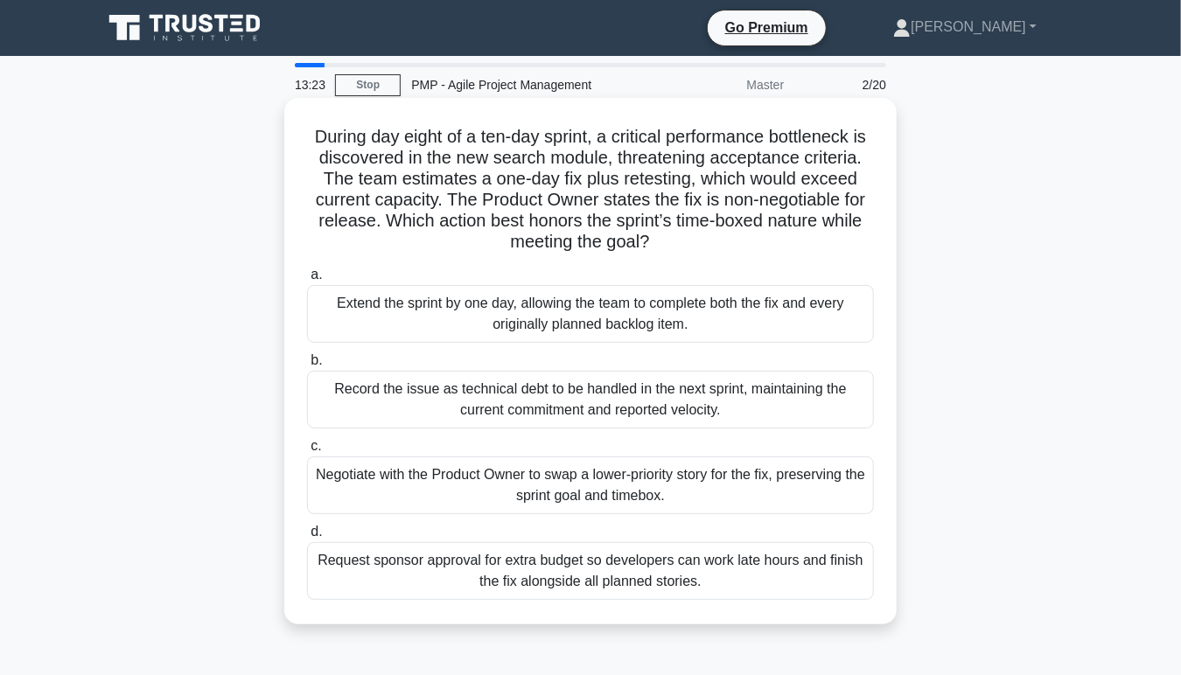
click at [567, 332] on div "Extend the sprint by one day, allowing the team to complete both the fix and ev…" at bounding box center [590, 314] width 567 height 58
click at [307, 281] on input "a. Extend the sprint by one day, allowing the team to complete both the fix and…" at bounding box center [307, 274] width 0 height 11
